Goal: Information Seeking & Learning: Check status

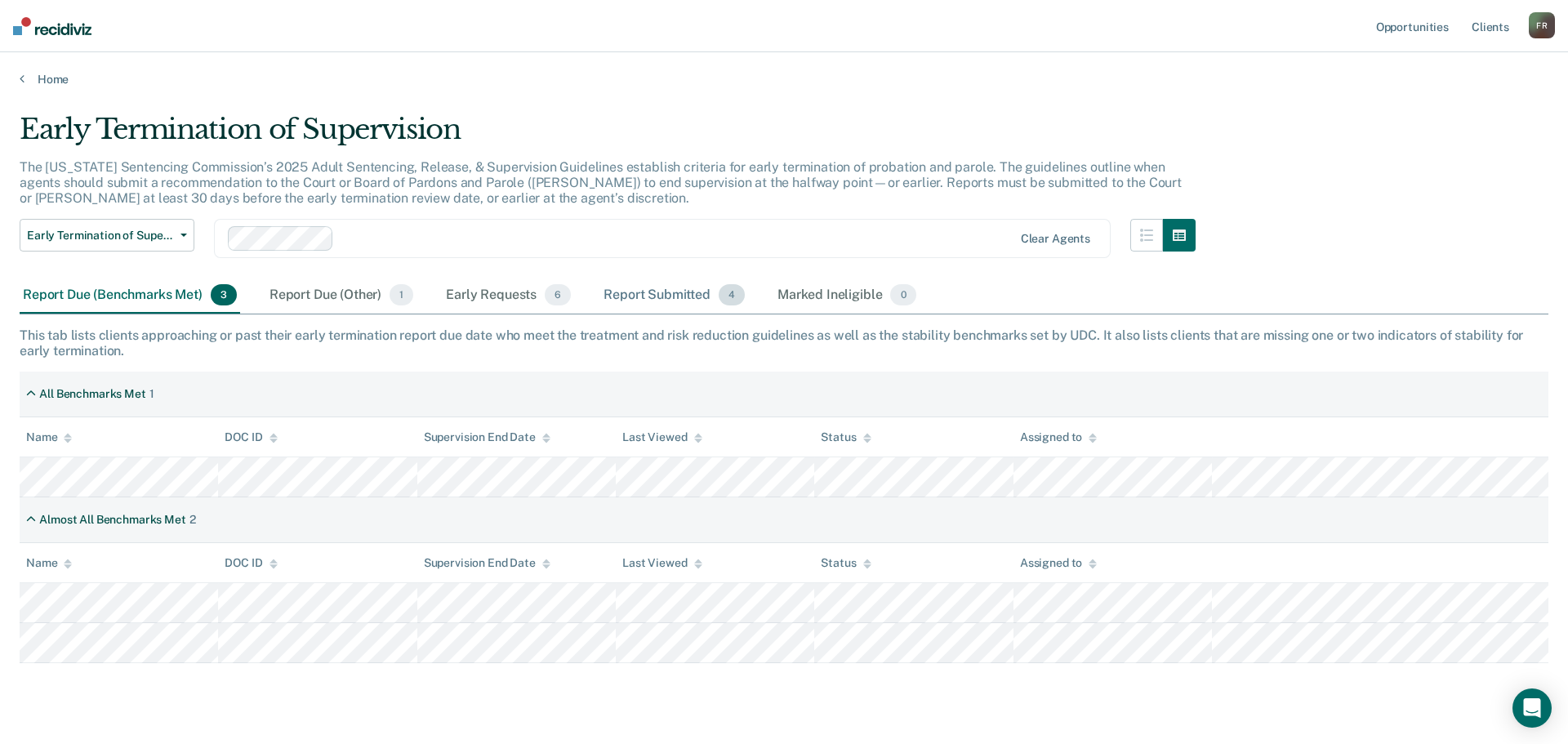
click at [651, 296] on div "Report Submitted 4" at bounding box center [673, 296] width 147 height 36
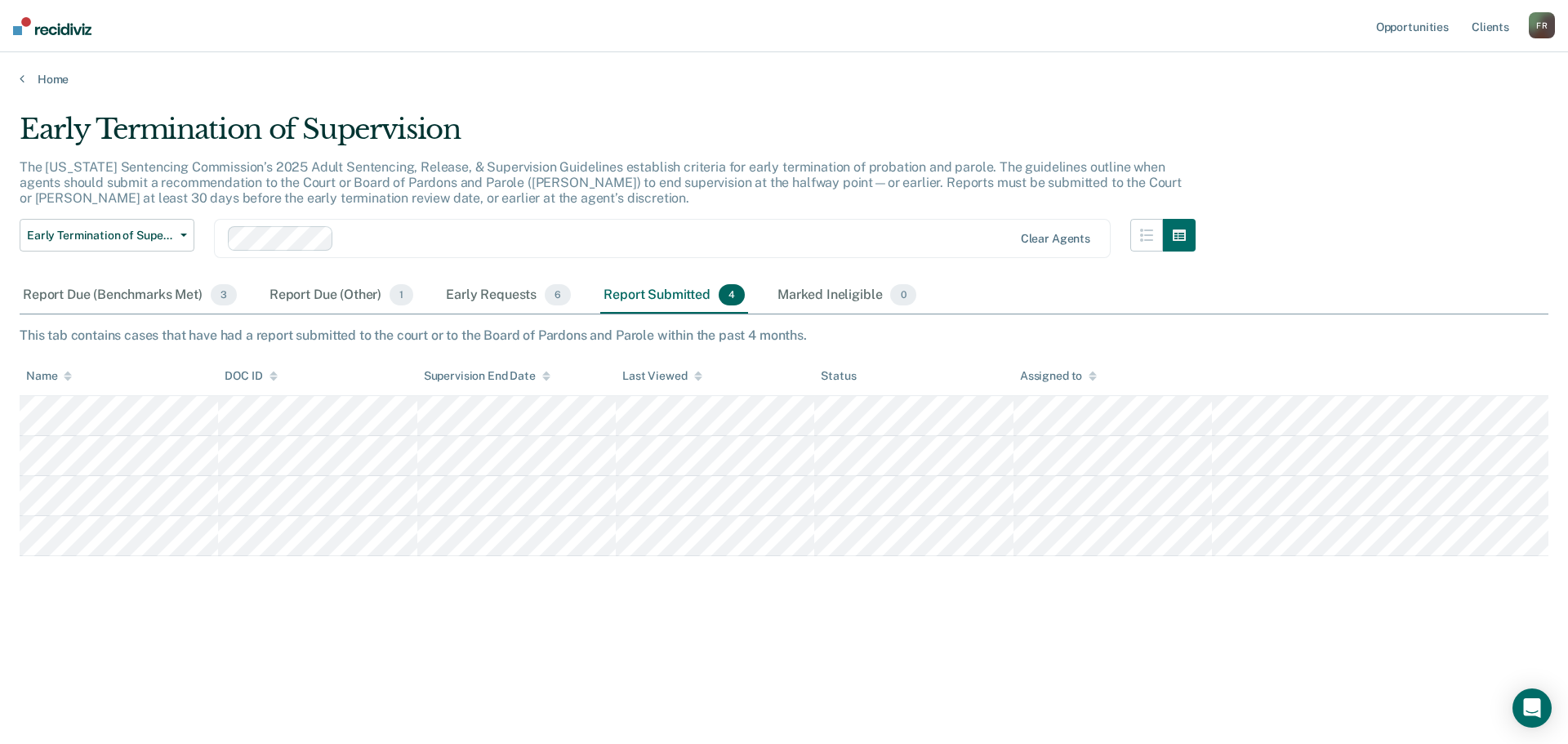
click at [440, 296] on div "Report Due (Benchmarks Met) 3 Report Due (Other) 1 Early Requests 6 Report Subm…" at bounding box center [470, 296] width 900 height 36
click at [455, 292] on div "Early Requests 6" at bounding box center [508, 296] width 131 height 36
